Goal: Navigation & Orientation: Understand site structure

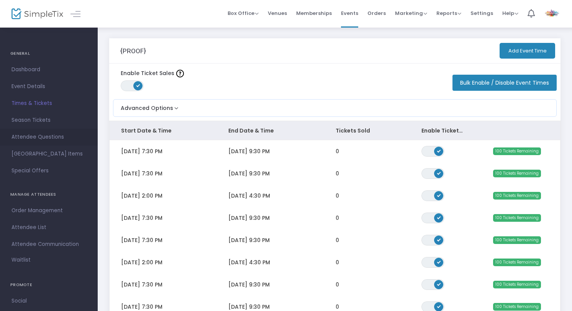
click at [250, 15] on span "Box Office" at bounding box center [243, 13] width 31 height 7
click at [258, 59] on li "Sell Season Pass" at bounding box center [255, 55] width 55 height 15
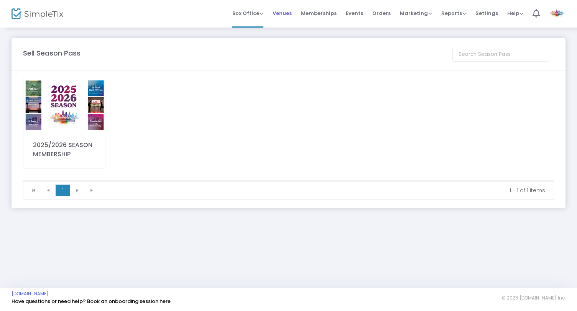
click at [287, 13] on span "Venues" at bounding box center [282, 13] width 19 height 20
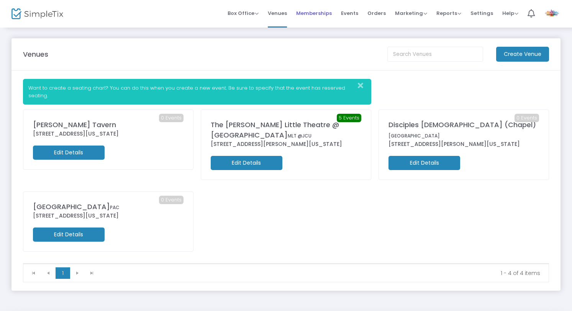
click at [313, 14] on span "Memberships" at bounding box center [314, 13] width 36 height 20
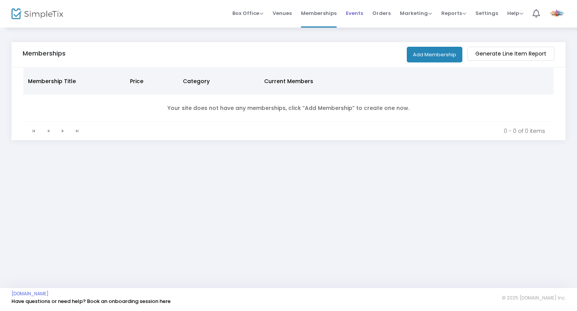
click at [360, 13] on span "Events" at bounding box center [354, 13] width 17 height 20
